Goal: Information Seeking & Learning: Learn about a topic

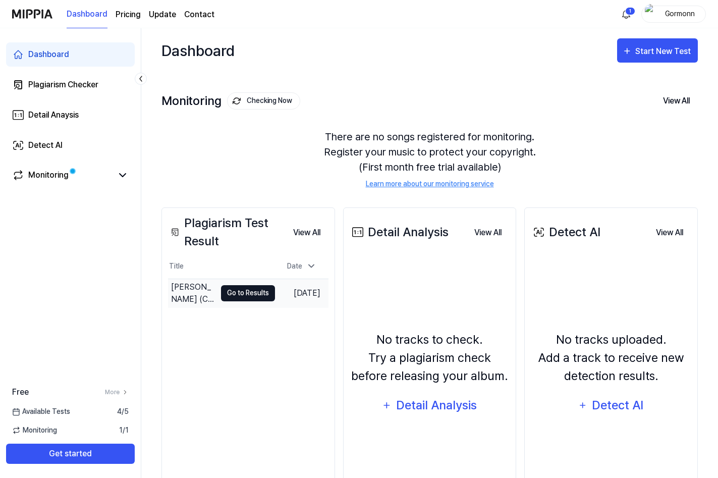
click at [243, 294] on button "Go to Results" at bounding box center [248, 293] width 54 height 16
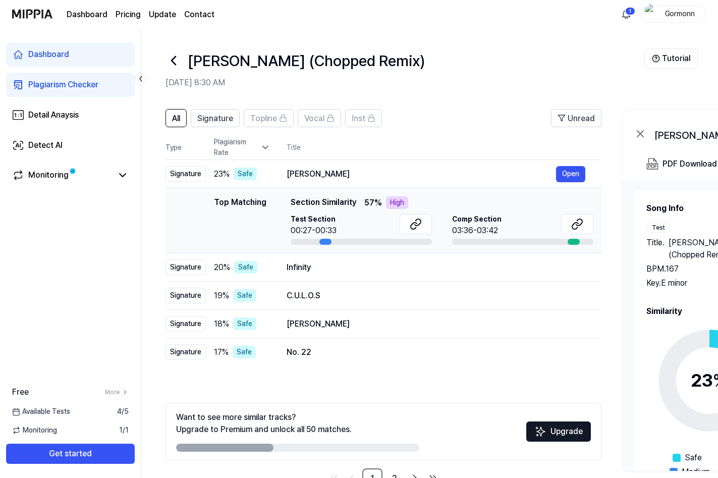
click at [228, 199] on div "Top Matching" at bounding box center [240, 220] width 52 height 48
click at [354, 271] on div "Infinity" at bounding box center [421, 267] width 269 height 12
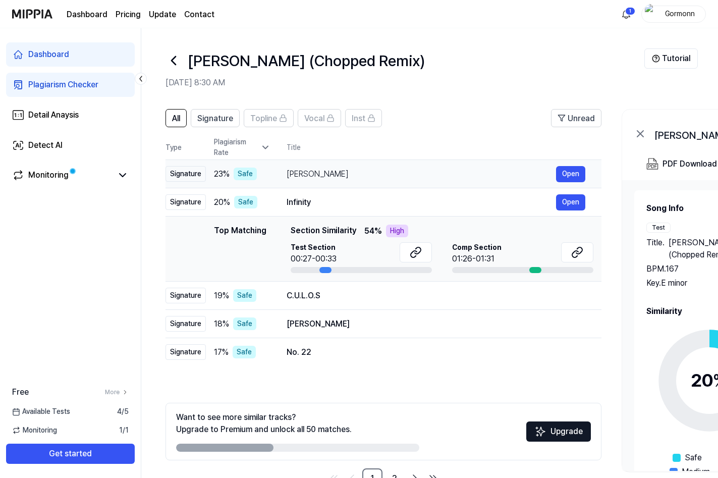
click at [358, 173] on div "[PERSON_NAME]" at bounding box center [421, 174] width 269 height 12
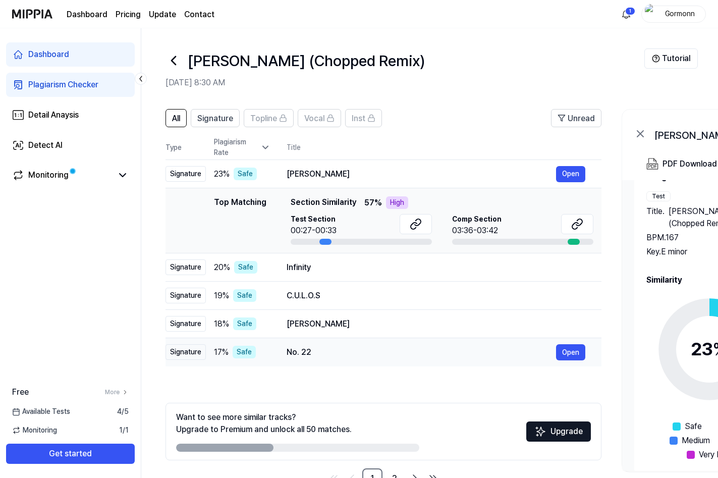
click at [382, 349] on div "No. 22" at bounding box center [421, 352] width 269 height 12
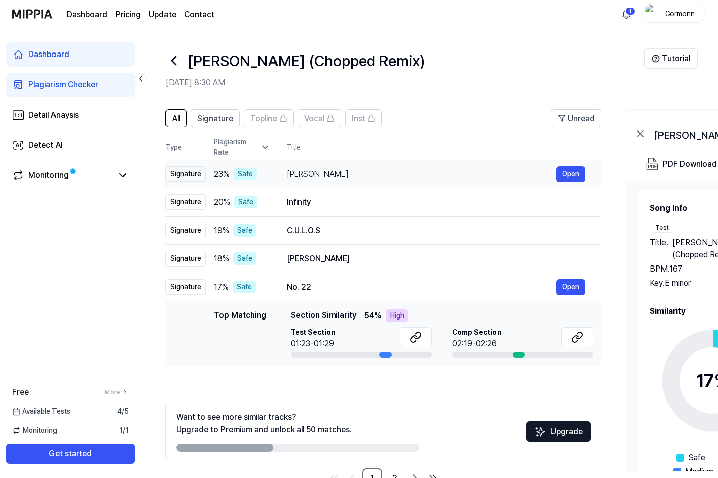
click at [374, 167] on div "[PERSON_NAME] Open" at bounding box center [436, 174] width 299 height 16
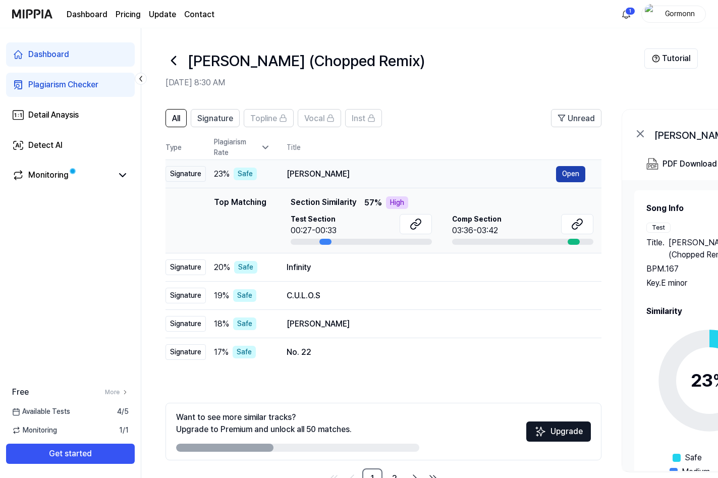
click at [569, 175] on button "Open" at bounding box center [570, 174] width 29 height 16
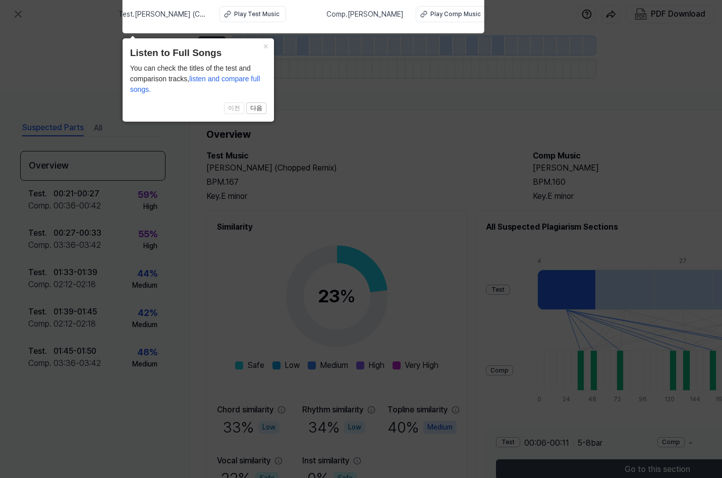
click at [385, 206] on icon at bounding box center [361, 236] width 722 height 483
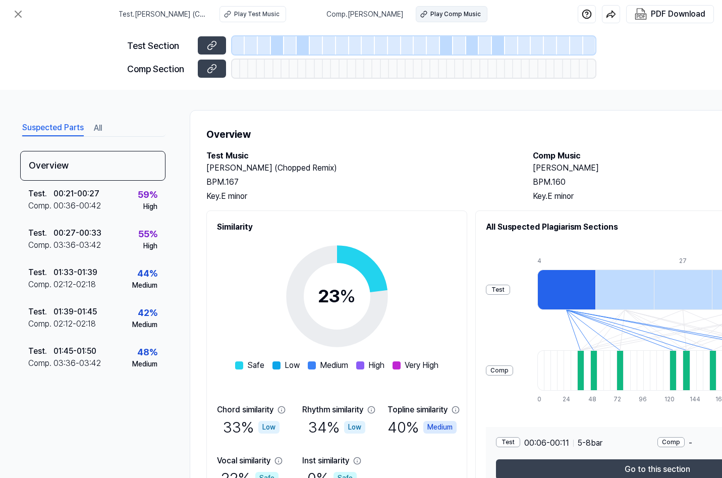
click at [439, 15] on div "Play Comp Music" at bounding box center [455, 14] width 50 height 9
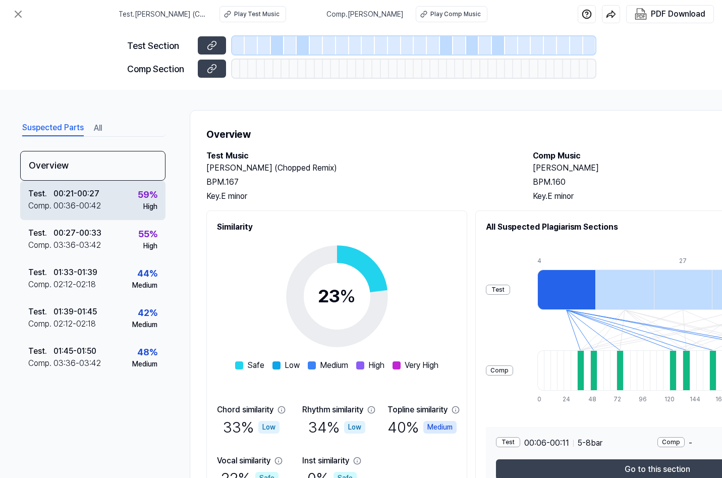
click at [111, 200] on div "Test . 00:21 - 00:27 Comp . 00:36 - 00:42 59 % High" at bounding box center [92, 200] width 145 height 39
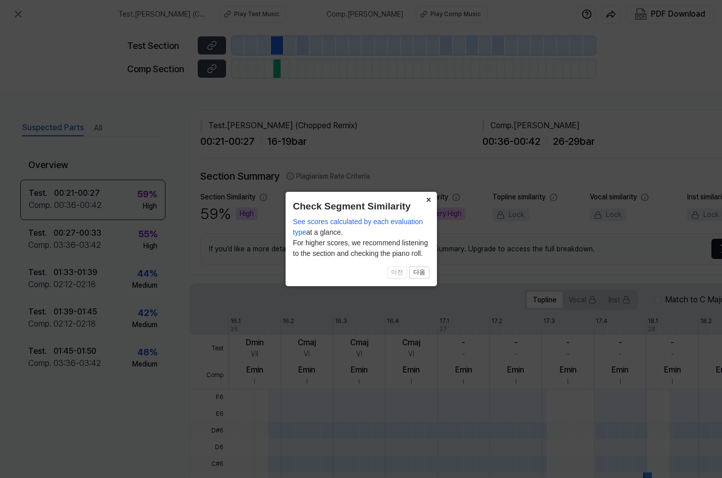
click at [426, 199] on button "×" at bounding box center [429, 199] width 16 height 14
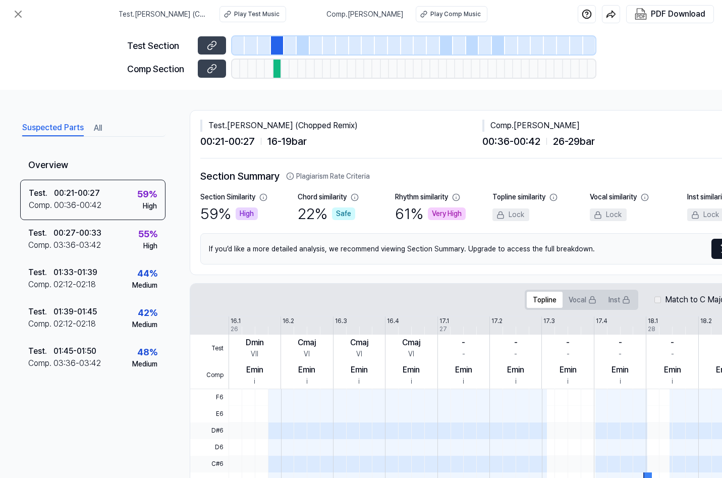
click at [99, 129] on button "All" at bounding box center [98, 128] width 8 height 16
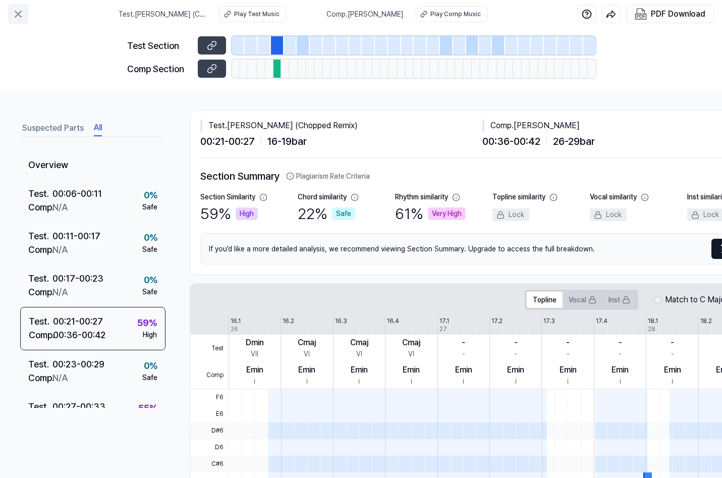
click at [16, 21] on button at bounding box center [18, 14] width 20 height 20
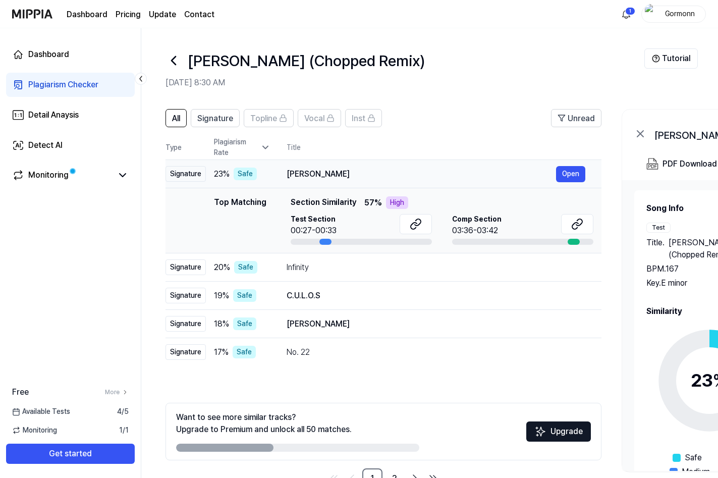
click at [270, 177] on div "23 % Safe" at bounding box center [242, 174] width 57 height 13
click at [192, 173] on div "Signature" at bounding box center [185, 174] width 40 height 16
click at [221, 110] on button "Signature" at bounding box center [215, 118] width 49 height 18
click at [179, 118] on span "All" at bounding box center [176, 119] width 8 height 12
click at [326, 352] on div "No. 22" at bounding box center [421, 352] width 269 height 12
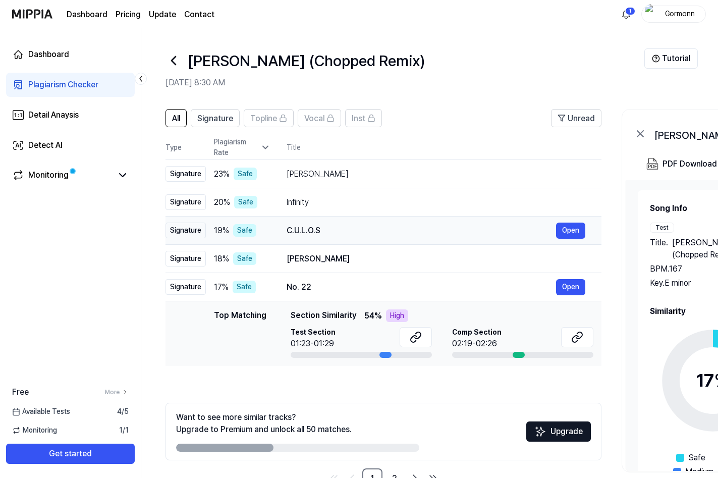
click at [350, 232] on div "C.U.L.O.S" at bounding box center [421, 231] width 269 height 12
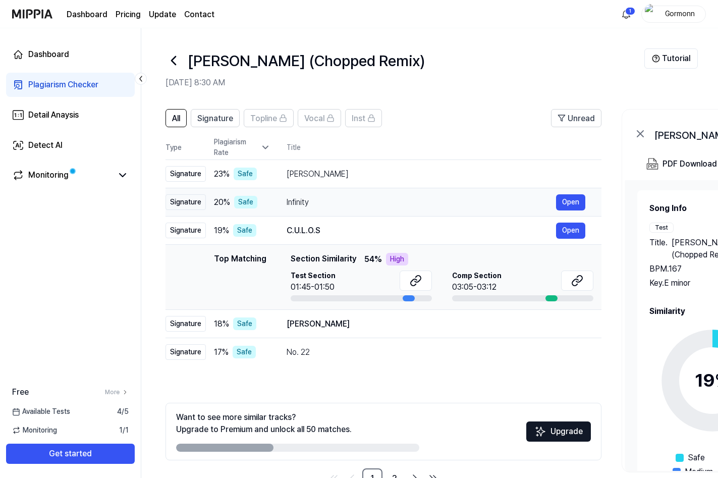
click at [344, 200] on div "Infinity" at bounding box center [421, 202] width 269 height 12
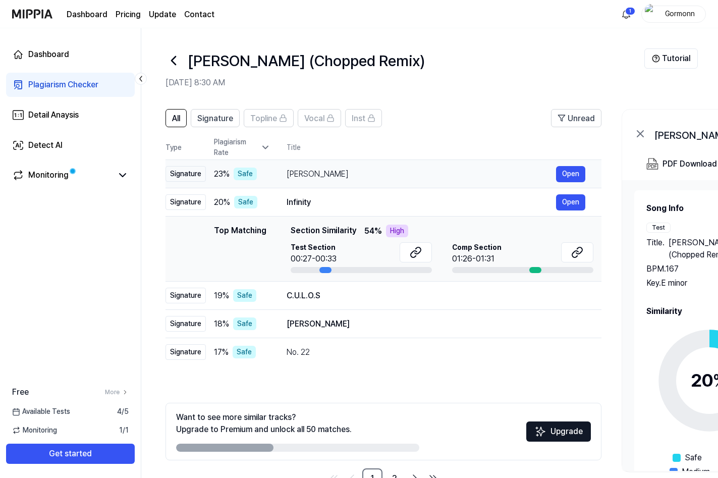
click at [363, 178] on div "[PERSON_NAME]" at bounding box center [421, 174] width 269 height 12
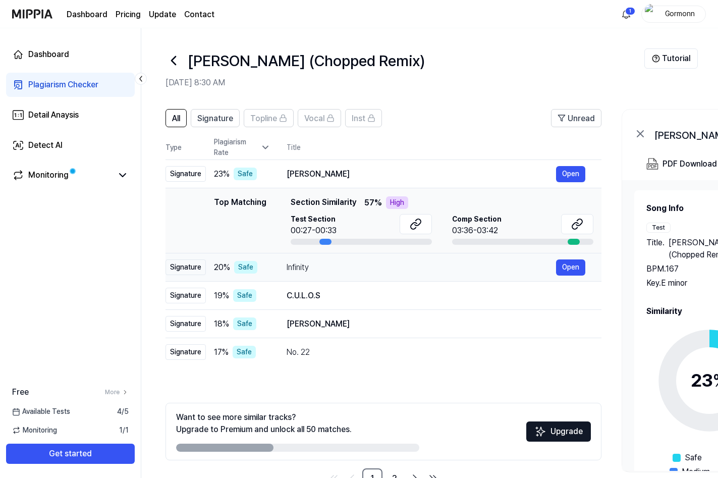
click at [350, 264] on div "Infinity" at bounding box center [421, 267] width 269 height 12
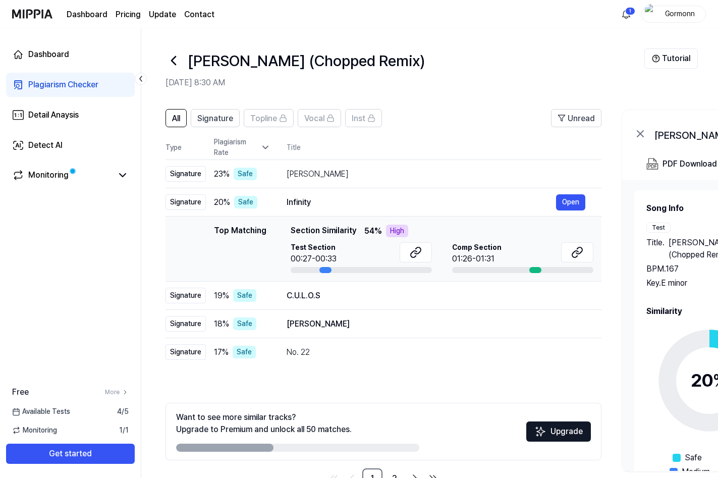
click at [637, 137] on icon at bounding box center [640, 134] width 12 height 12
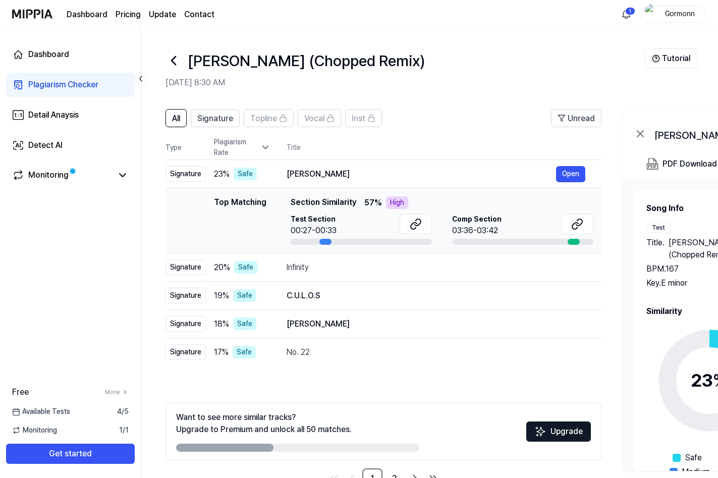
click at [643, 136] on icon at bounding box center [640, 134] width 6 height 6
click at [401, 268] on div "Infinity" at bounding box center [421, 267] width 269 height 12
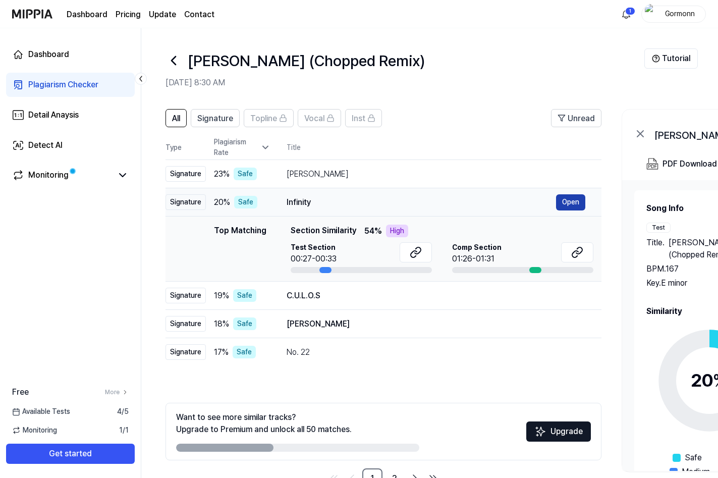
click at [574, 199] on button "Open" at bounding box center [570, 202] width 29 height 16
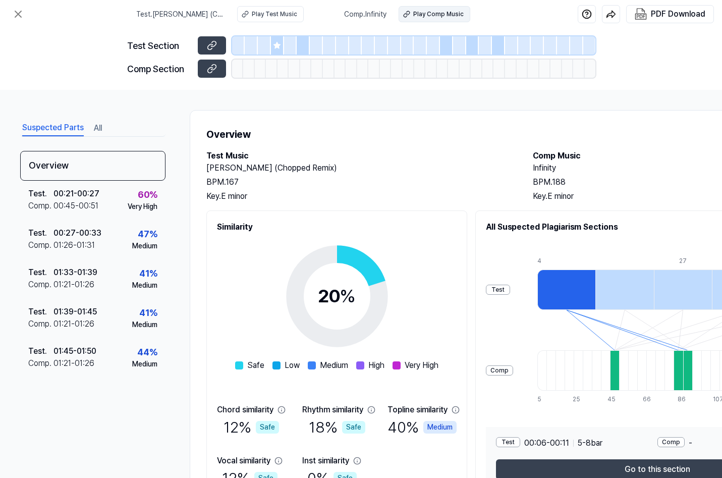
click at [444, 18] on div "Play Comp Music" at bounding box center [438, 14] width 50 height 9
click at [265, 15] on div "Play Test Music" at bounding box center [274, 14] width 45 height 9
click at [434, 14] on div "Play Comp Music" at bounding box center [438, 14] width 50 height 9
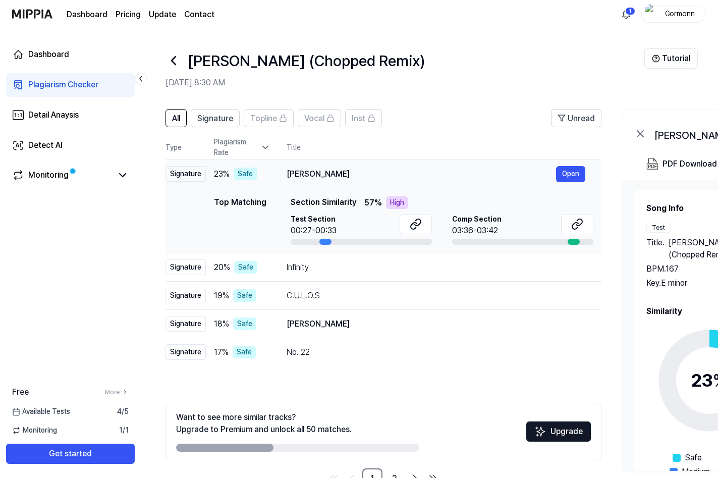
drag, startPoint x: 280, startPoint y: 174, endPoint x: 346, endPoint y: 174, distance: 65.6
click at [346, 174] on td "[PERSON_NAME] Open" at bounding box center [435, 174] width 331 height 28
drag, startPoint x: 319, startPoint y: 174, endPoint x: 351, endPoint y: 173, distance: 31.8
click at [351, 173] on div "[PERSON_NAME]" at bounding box center [421, 174] width 269 height 12
click at [310, 175] on div "[PERSON_NAME]" at bounding box center [421, 174] width 269 height 12
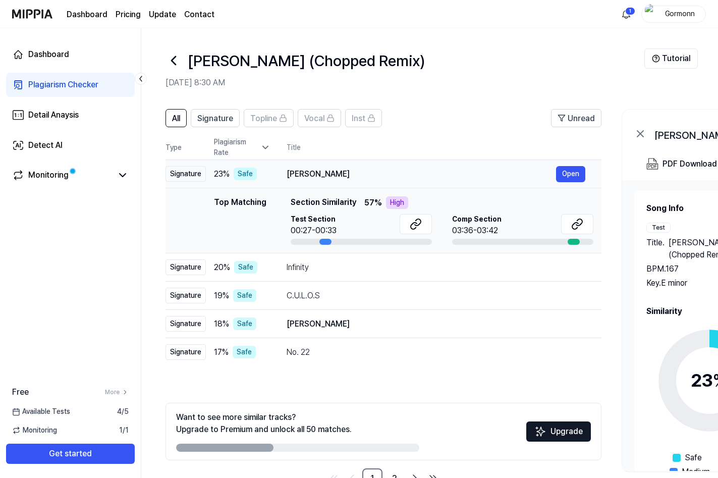
click at [310, 175] on div "[PERSON_NAME]" at bounding box center [421, 174] width 269 height 12
click at [309, 176] on div "[PERSON_NAME]" at bounding box center [421, 174] width 269 height 12
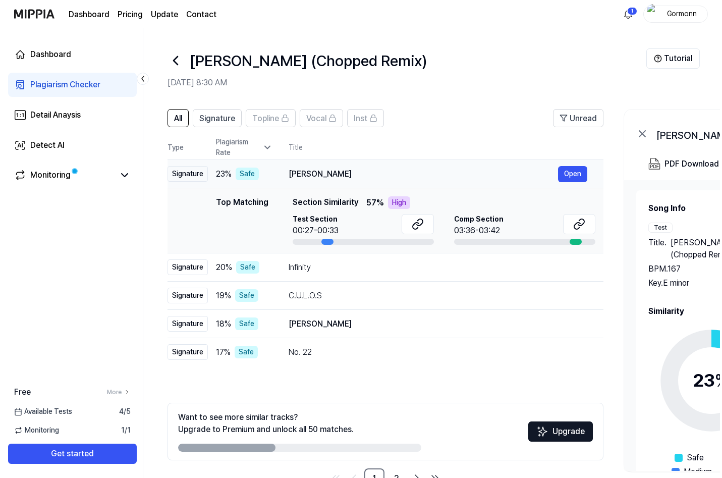
scroll to position [0, 1]
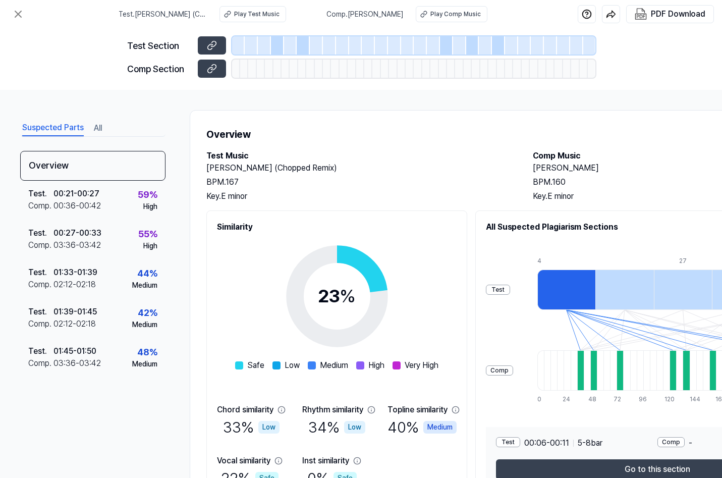
click at [369, 15] on span "Comp . Abra Kadabra" at bounding box center [364, 14] width 77 height 11
click at [361, 15] on span "Comp . Abra Kadabra" at bounding box center [364, 14] width 77 height 11
drag, startPoint x: 355, startPoint y: 15, endPoint x: 407, endPoint y: 19, distance: 52.1
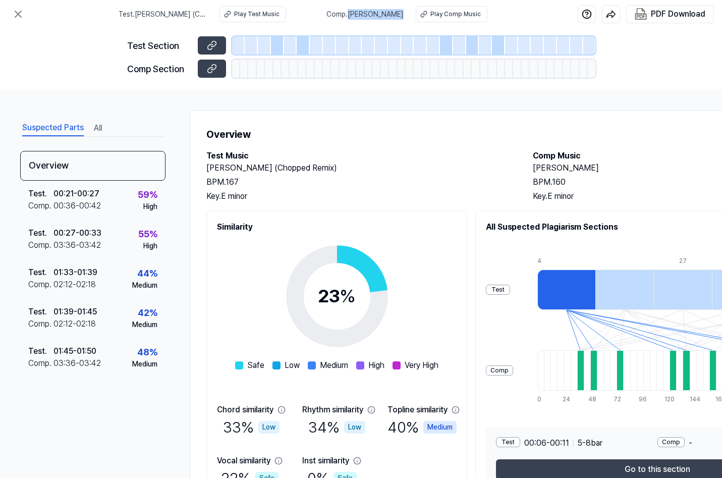
click at [407, 19] on div "Comp . Abra Kadabra Play Comp Music" at bounding box center [406, 14] width 161 height 16
copy div "[PERSON_NAME]"
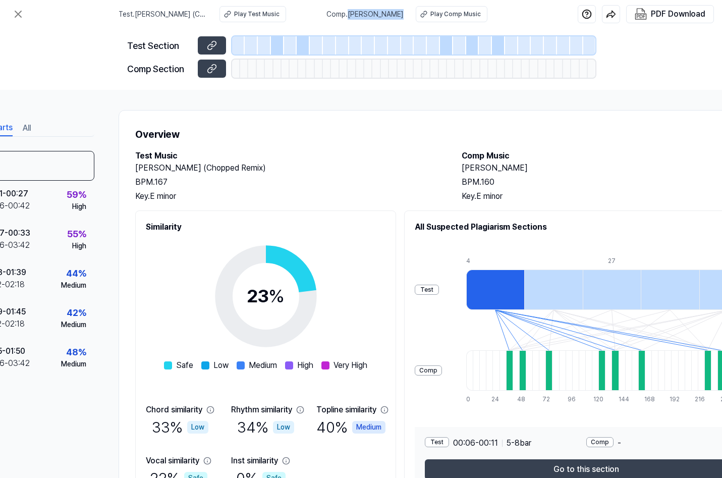
scroll to position [0, 158]
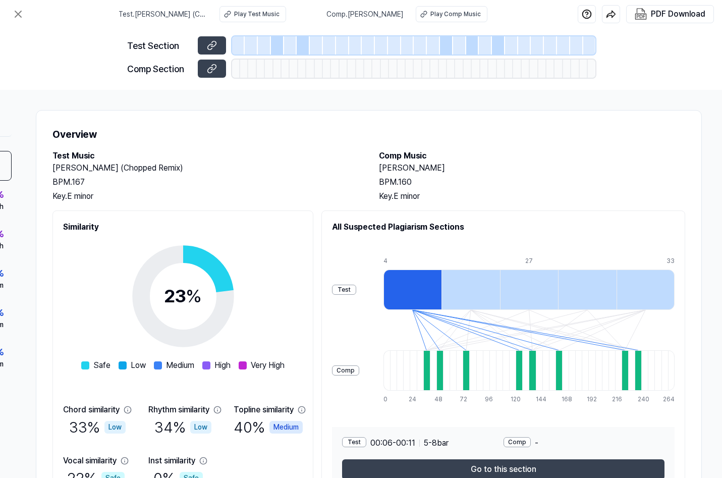
click at [467, 284] on div at bounding box center [470, 289] width 58 height 40
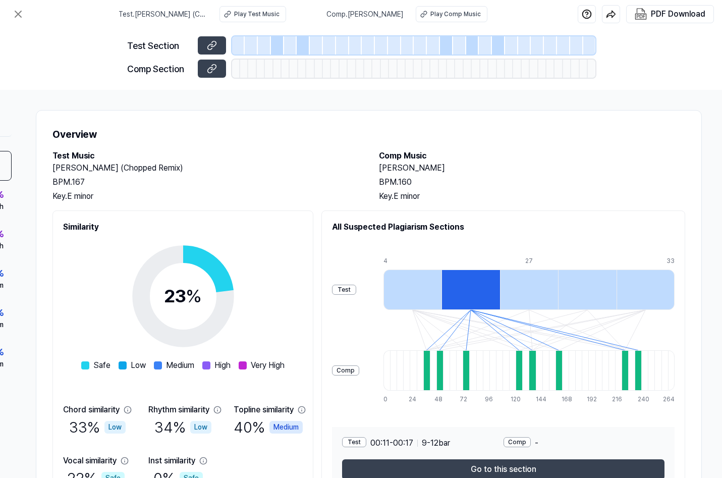
click at [536, 283] on div at bounding box center [529, 289] width 58 height 40
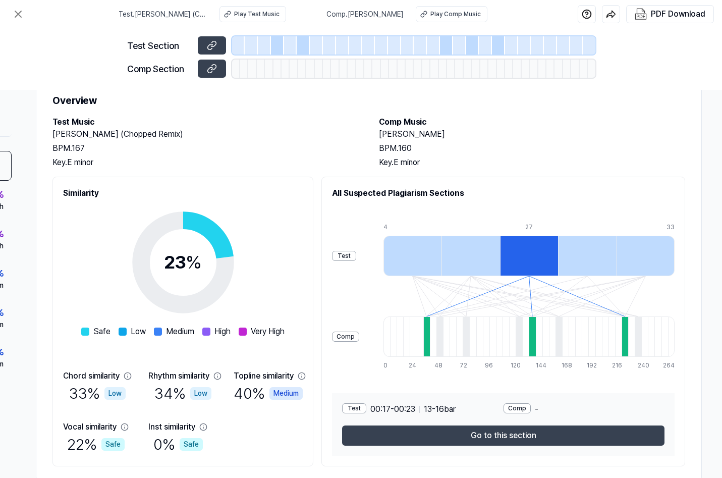
scroll to position [63, 158]
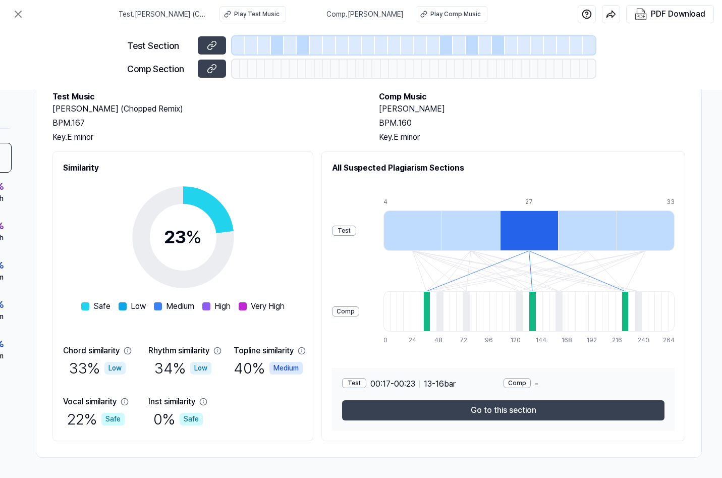
click at [582, 233] on div at bounding box center [587, 230] width 58 height 40
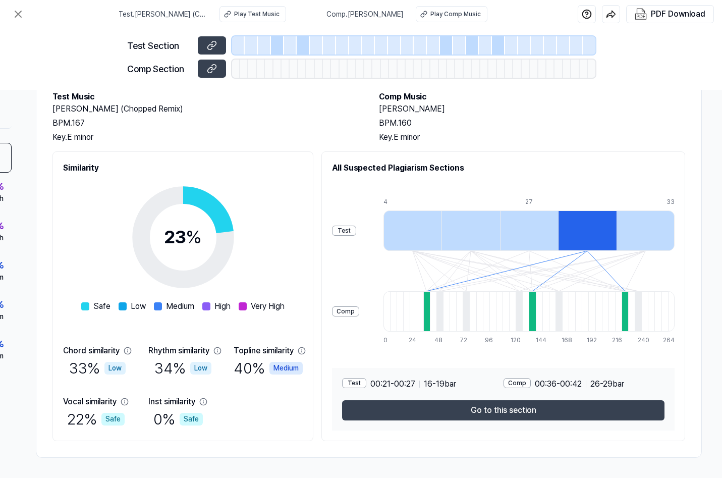
click at [629, 224] on div at bounding box center [646, 230] width 58 height 40
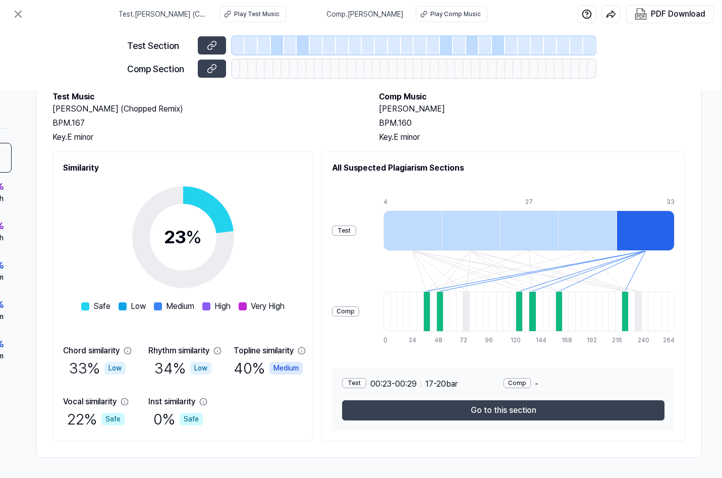
click at [424, 226] on div at bounding box center [412, 230] width 58 height 40
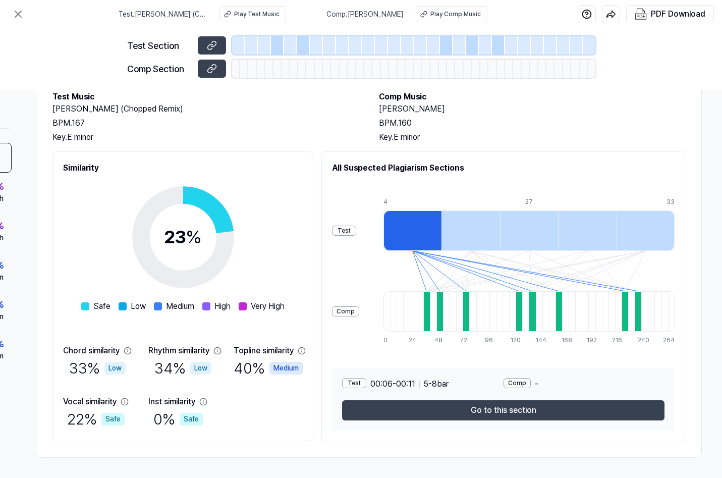
click at [430, 295] on div at bounding box center [426, 311] width 7 height 40
click at [530, 378] on div "Comp" at bounding box center [517, 383] width 27 height 10
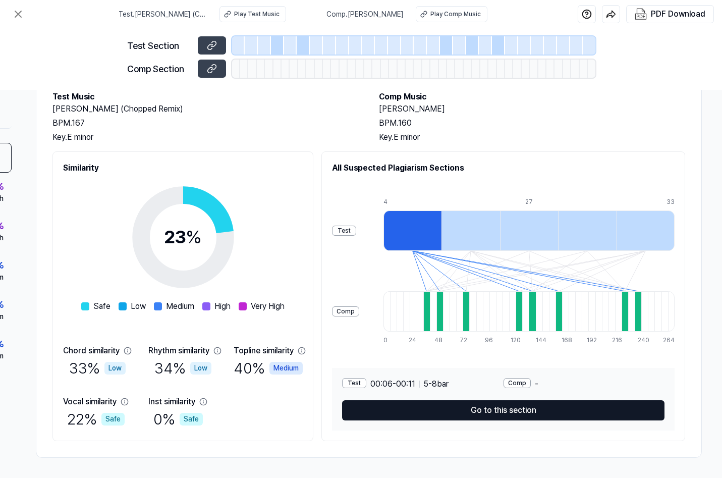
click at [497, 401] on button "Go to this section" at bounding box center [503, 410] width 322 height 20
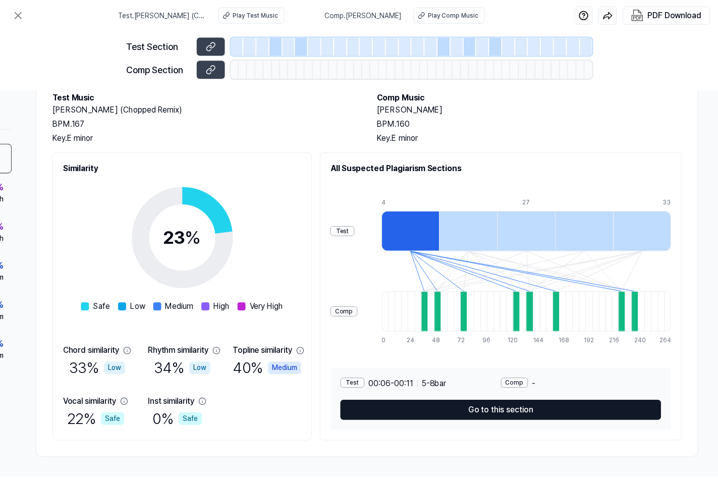
scroll to position [63, 97]
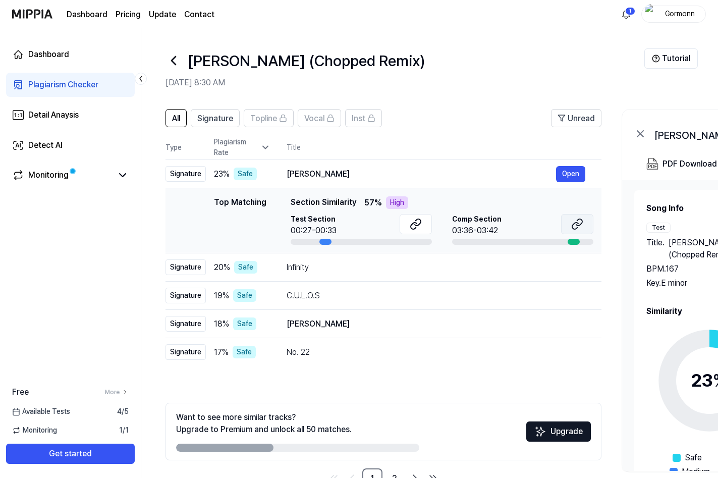
click at [575, 226] on icon at bounding box center [577, 224] width 12 height 12
click at [422, 220] on button at bounding box center [416, 224] width 32 height 20
click at [360, 268] on div "Infinity" at bounding box center [421, 267] width 269 height 12
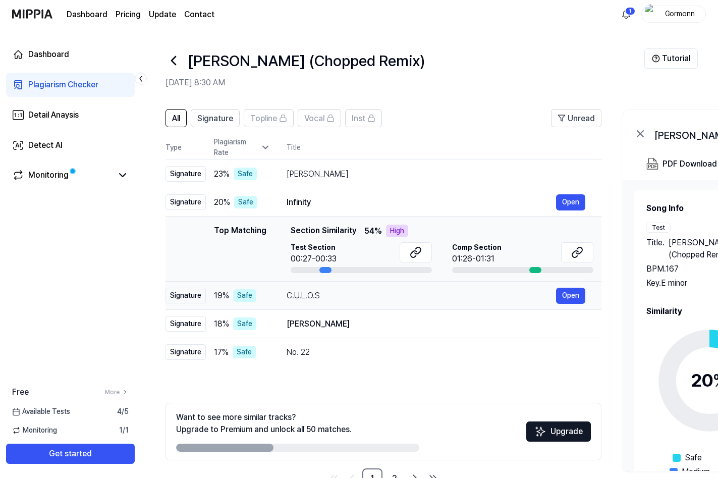
click at [355, 289] on div "C.U.L.O.S Open" at bounding box center [436, 296] width 299 height 16
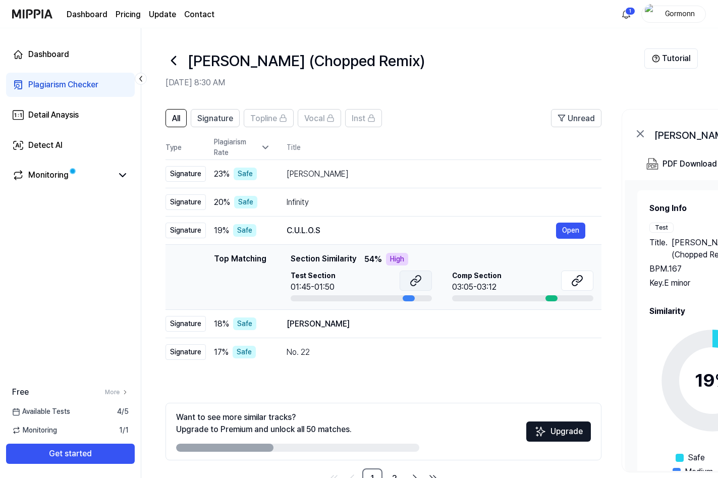
click at [418, 284] on icon at bounding box center [416, 280] width 12 height 12
click at [359, 322] on div "[PERSON_NAME]" at bounding box center [421, 324] width 269 height 12
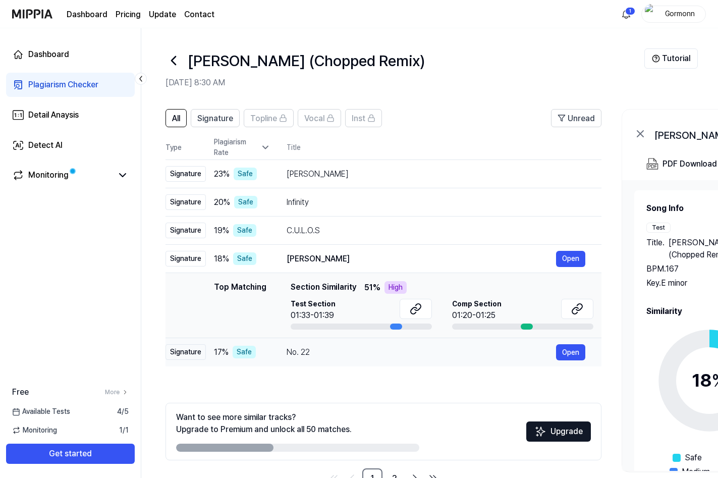
click at [330, 348] on div "No. 22" at bounding box center [421, 352] width 269 height 12
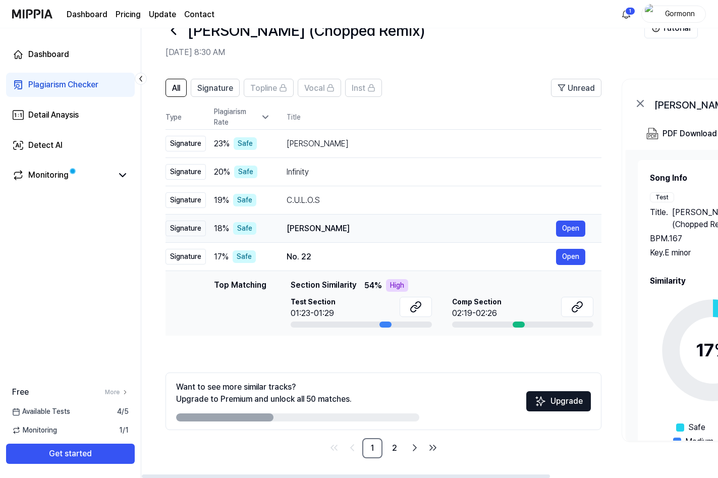
scroll to position [31, 0]
click at [392, 450] on link "2" at bounding box center [394, 447] width 20 height 20
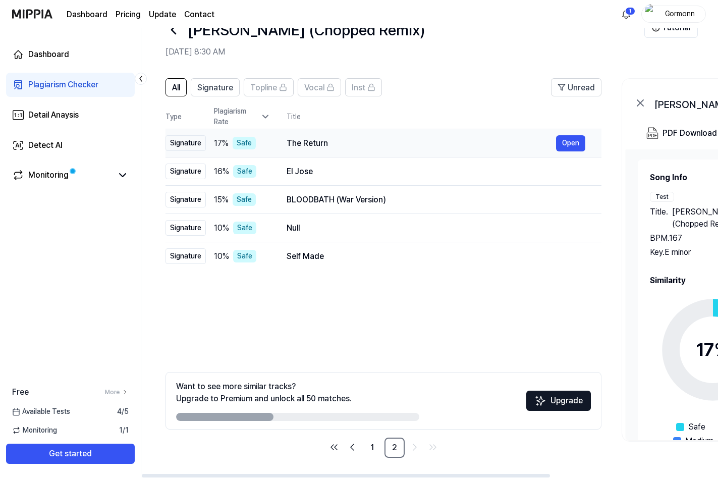
click at [338, 149] on div "The Return Open" at bounding box center [436, 143] width 299 height 16
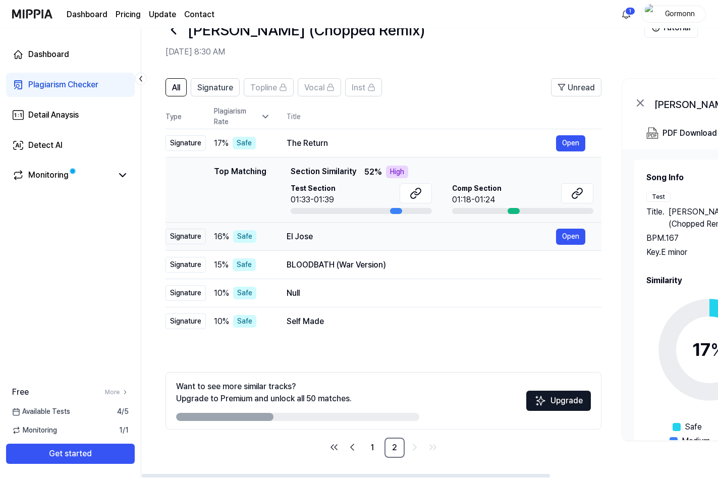
click at [319, 231] on div "El Jose" at bounding box center [421, 237] width 269 height 12
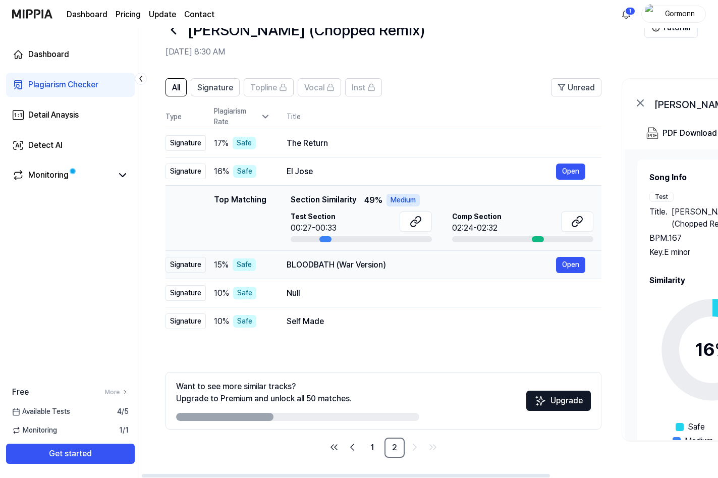
click at [320, 263] on div "BLOODBATH (War Version)" at bounding box center [421, 265] width 269 height 12
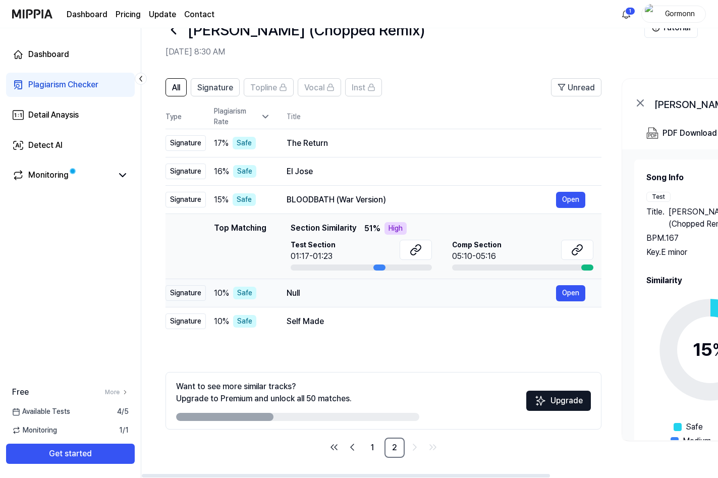
click at [324, 289] on div "Null" at bounding box center [421, 293] width 269 height 12
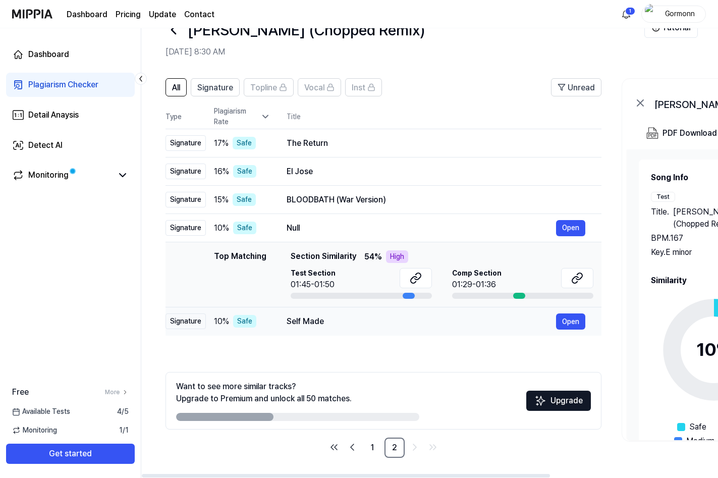
click at [315, 319] on div "Self Made" at bounding box center [421, 321] width 269 height 12
